Goal: Task Accomplishment & Management: Manage account settings

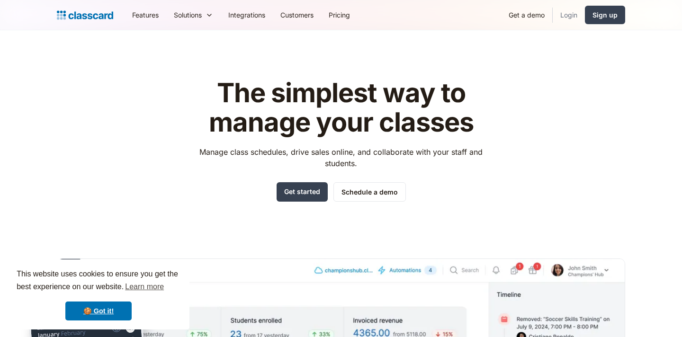
click at [565, 20] on link "Login" at bounding box center [569, 14] width 32 height 21
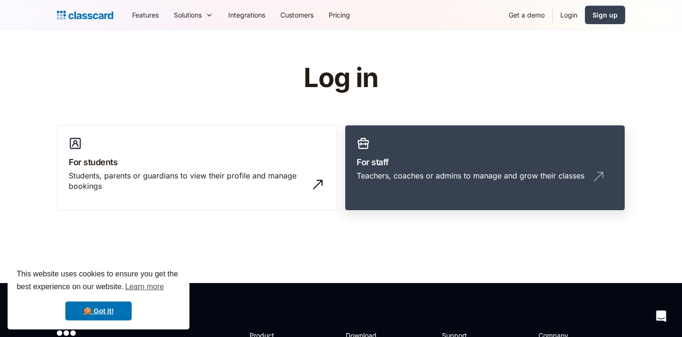
click at [403, 169] on link "For staff Teachers, coaches or admins to manage and grow their classes" at bounding box center [485, 168] width 281 height 86
